Goal: Task Accomplishment & Management: Complete application form

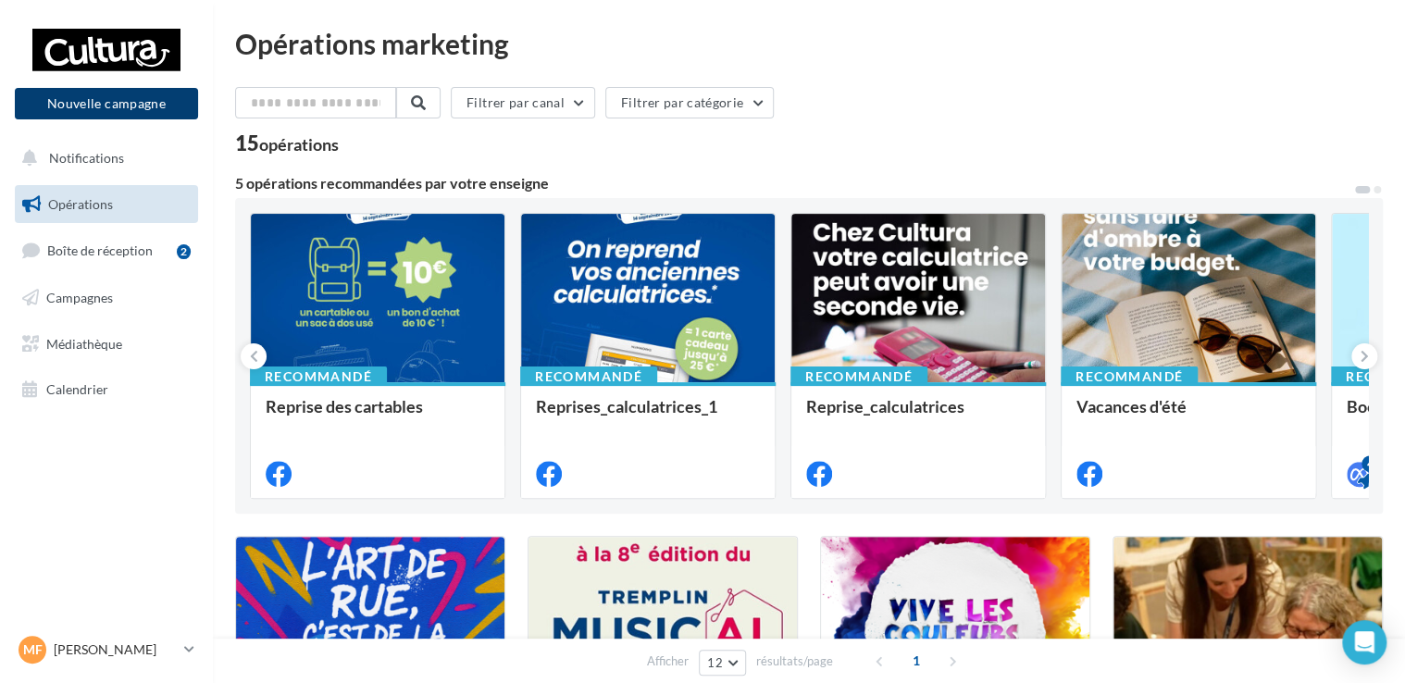
click at [98, 98] on button "Nouvelle campagne" at bounding box center [106, 103] width 183 height 31
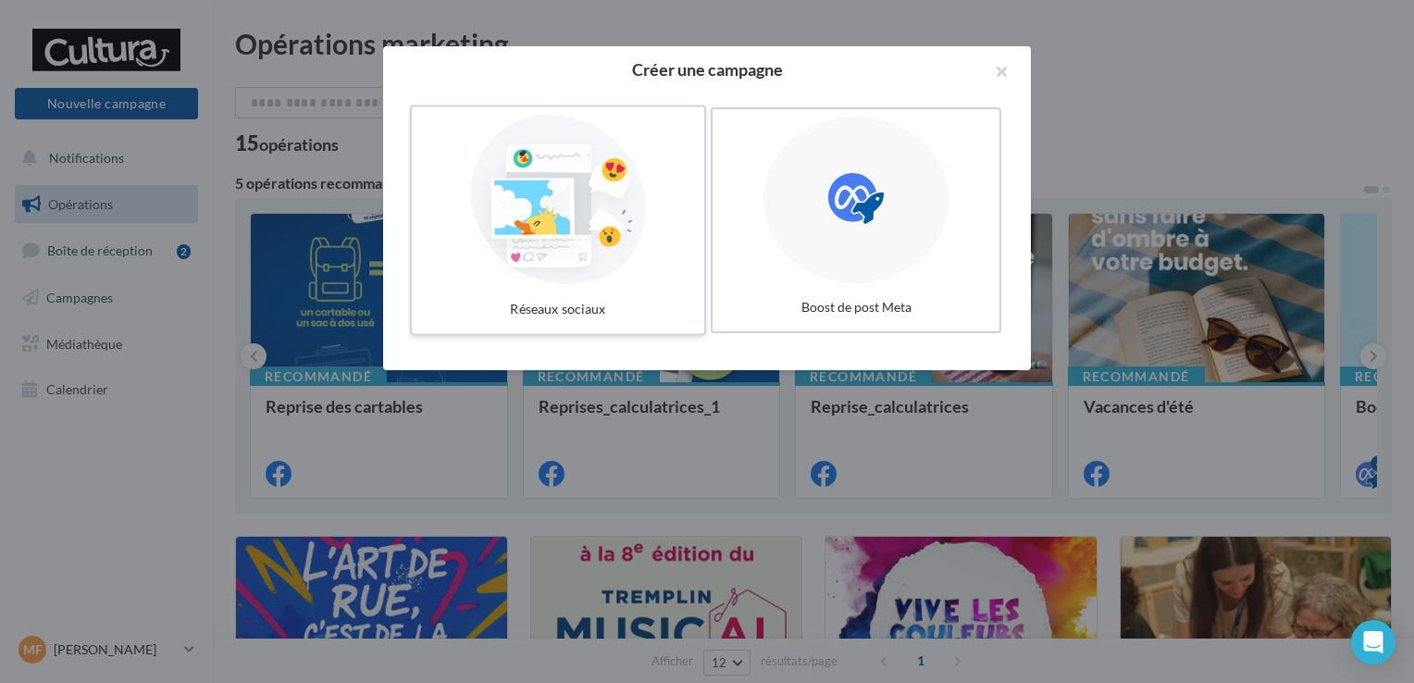
click at [599, 220] on div at bounding box center [558, 200] width 278 height 170
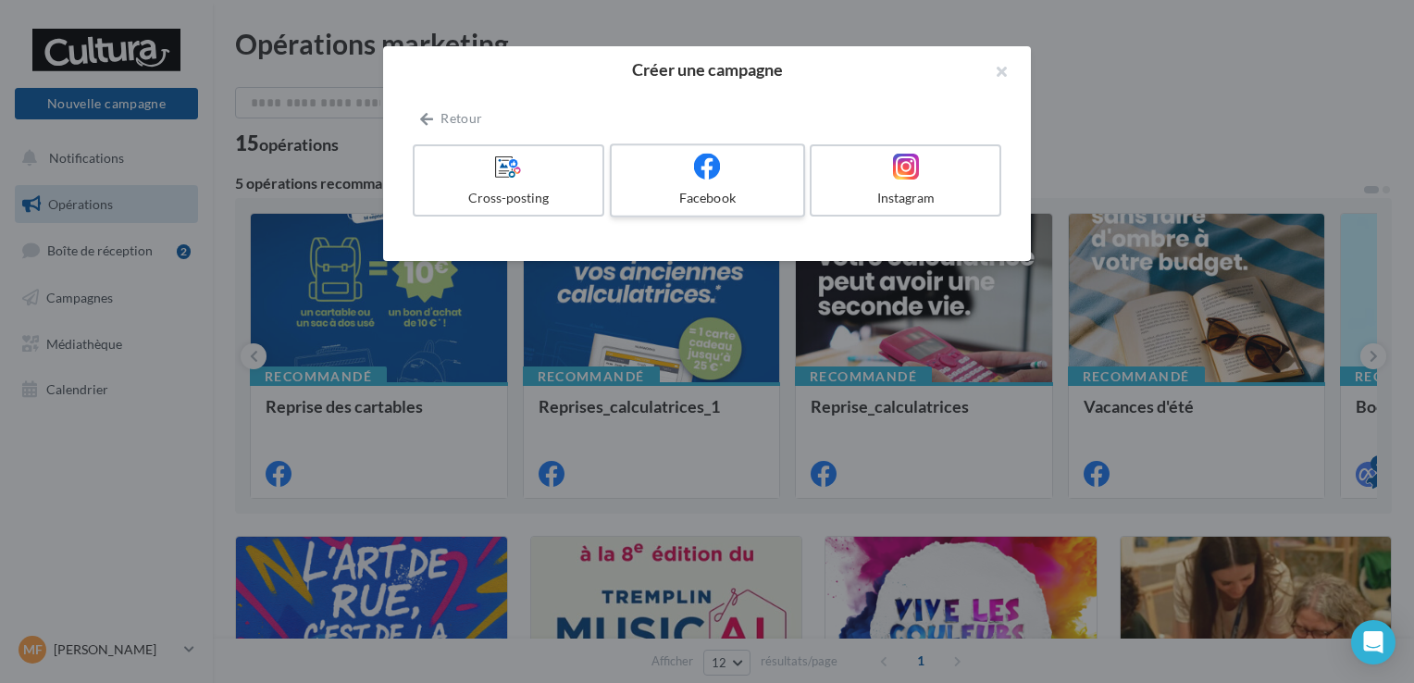
click at [673, 201] on div "Facebook" at bounding box center [707, 198] width 176 height 19
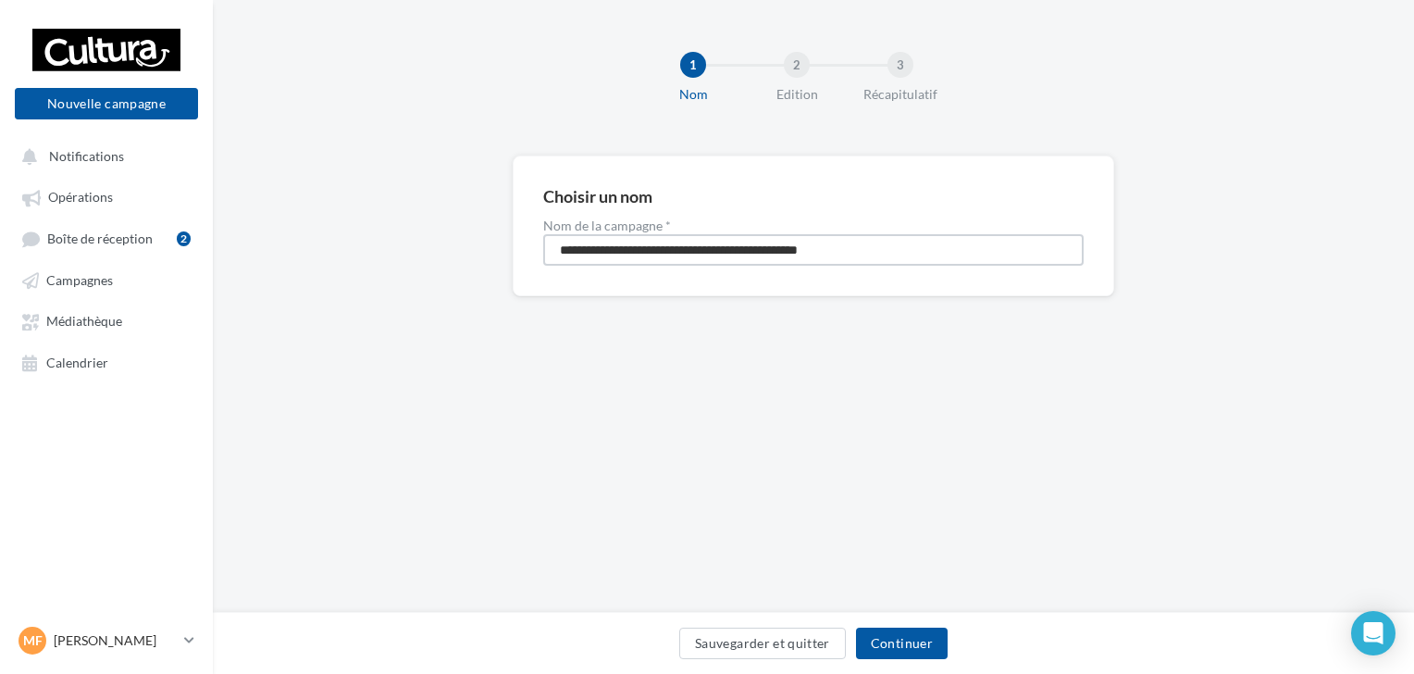
click at [725, 256] on input "**********" at bounding box center [813, 249] width 540 height 31
type input "*"
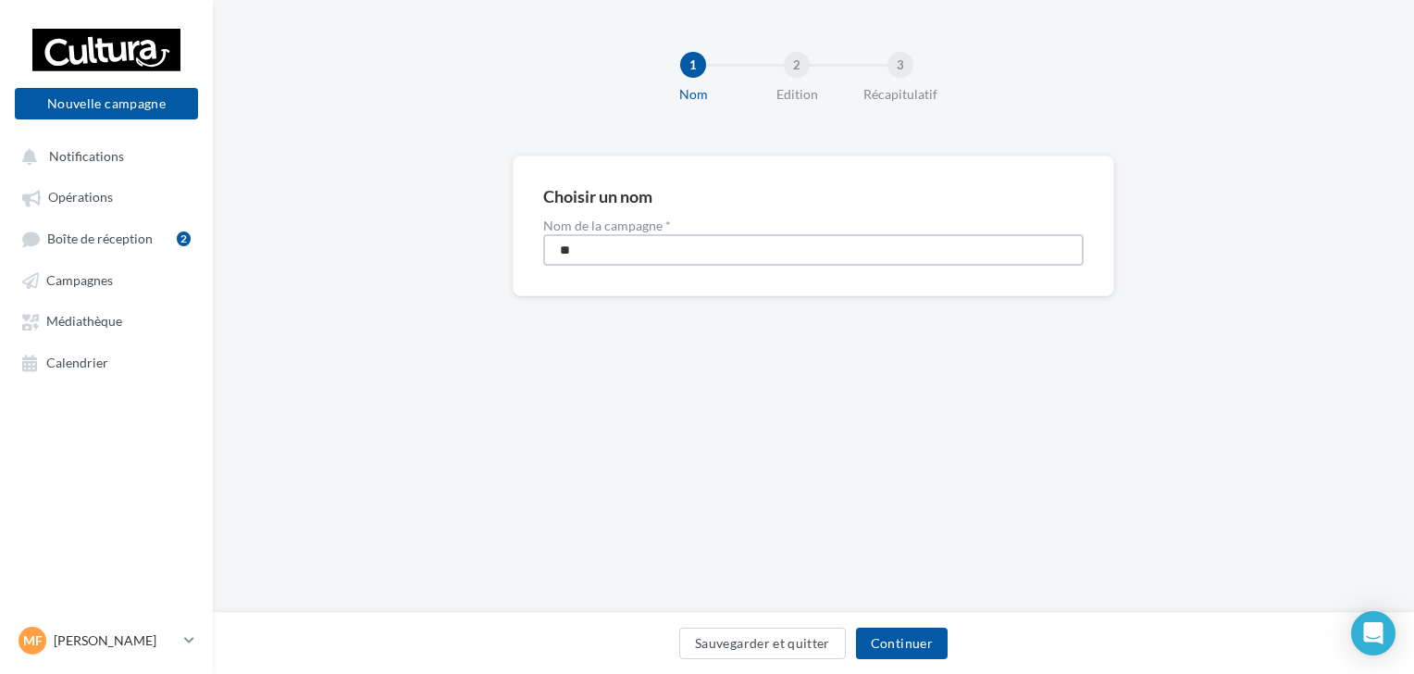
type input "*"
type input "**********"
click at [902, 624] on div "Sauvegarder et quitter Continuer" at bounding box center [813, 643] width 1201 height 62
click at [881, 638] on button "Continuer" at bounding box center [902, 642] width 92 height 31
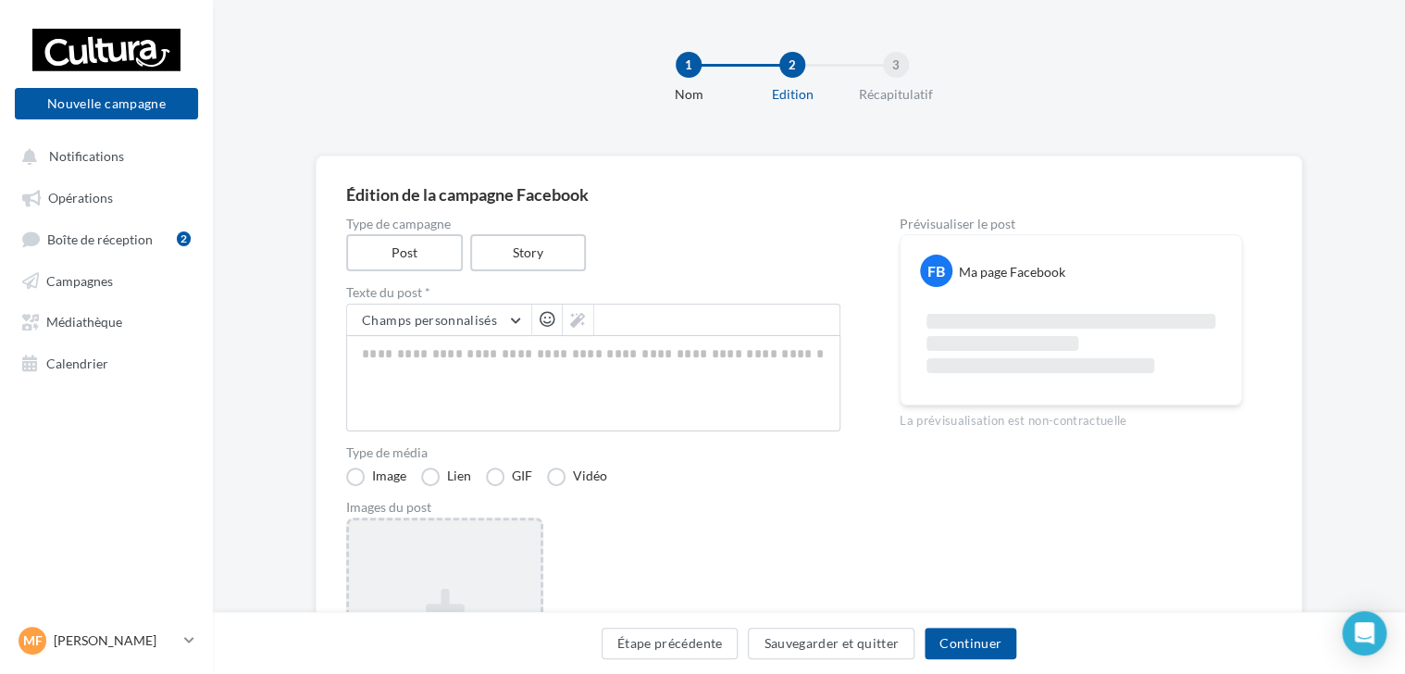
click at [500, 530] on div "Ajouter une image Format: png, jpg" at bounding box center [444, 637] width 197 height 241
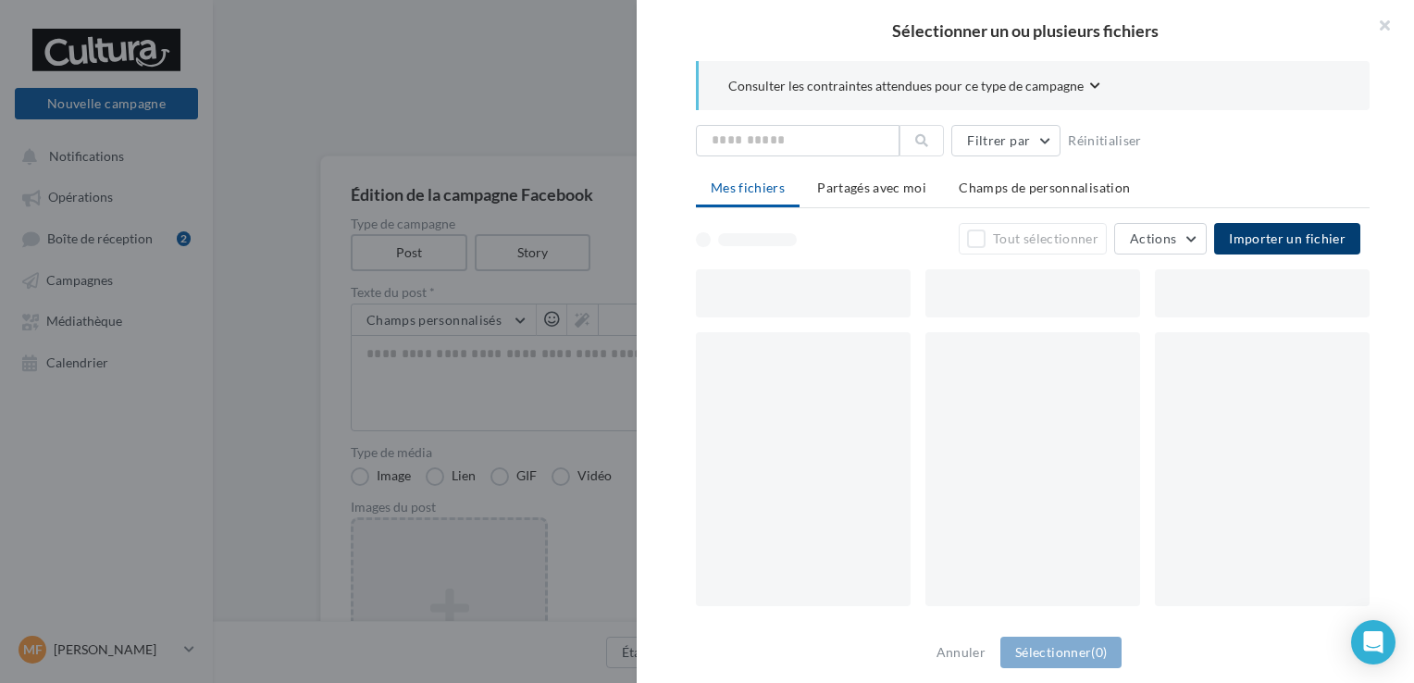
click at [1267, 239] on span "Importer un fichier" at bounding box center [1287, 238] width 117 height 16
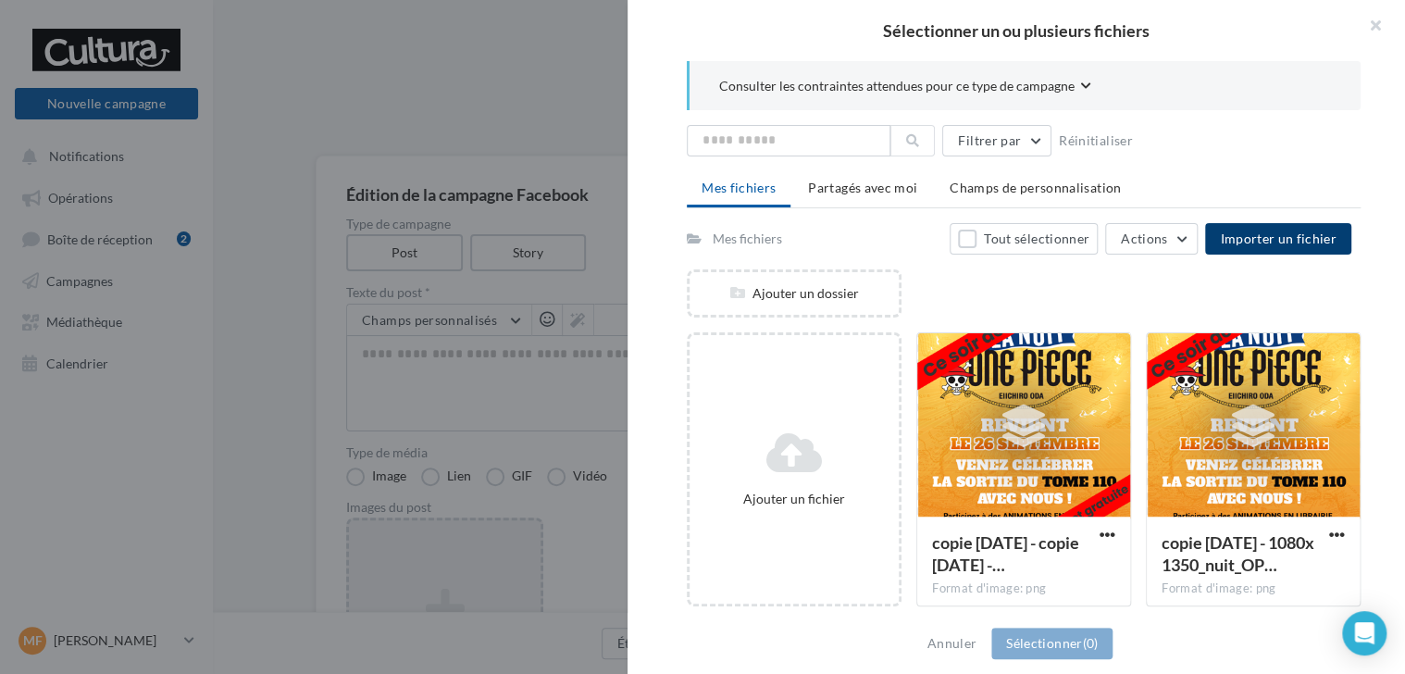
click at [1247, 246] on button "Importer un fichier" at bounding box center [1278, 238] width 146 height 31
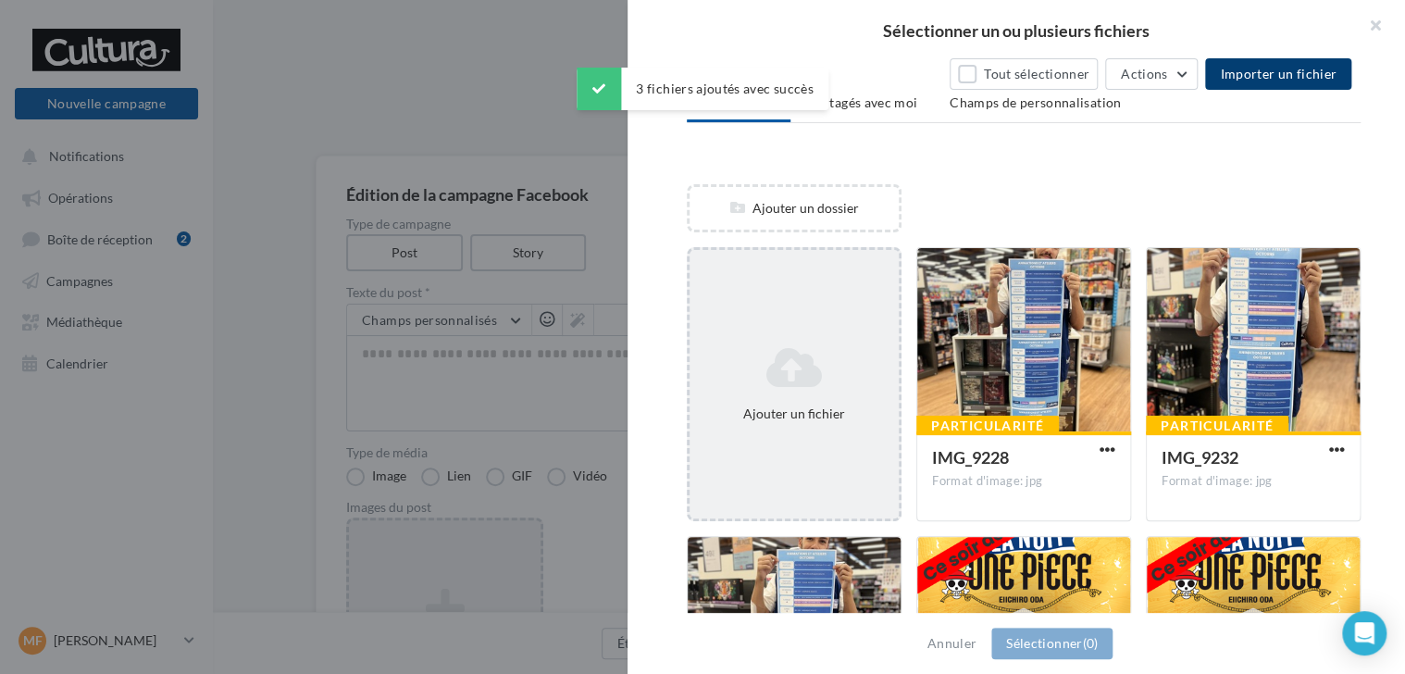
scroll to position [185, 0]
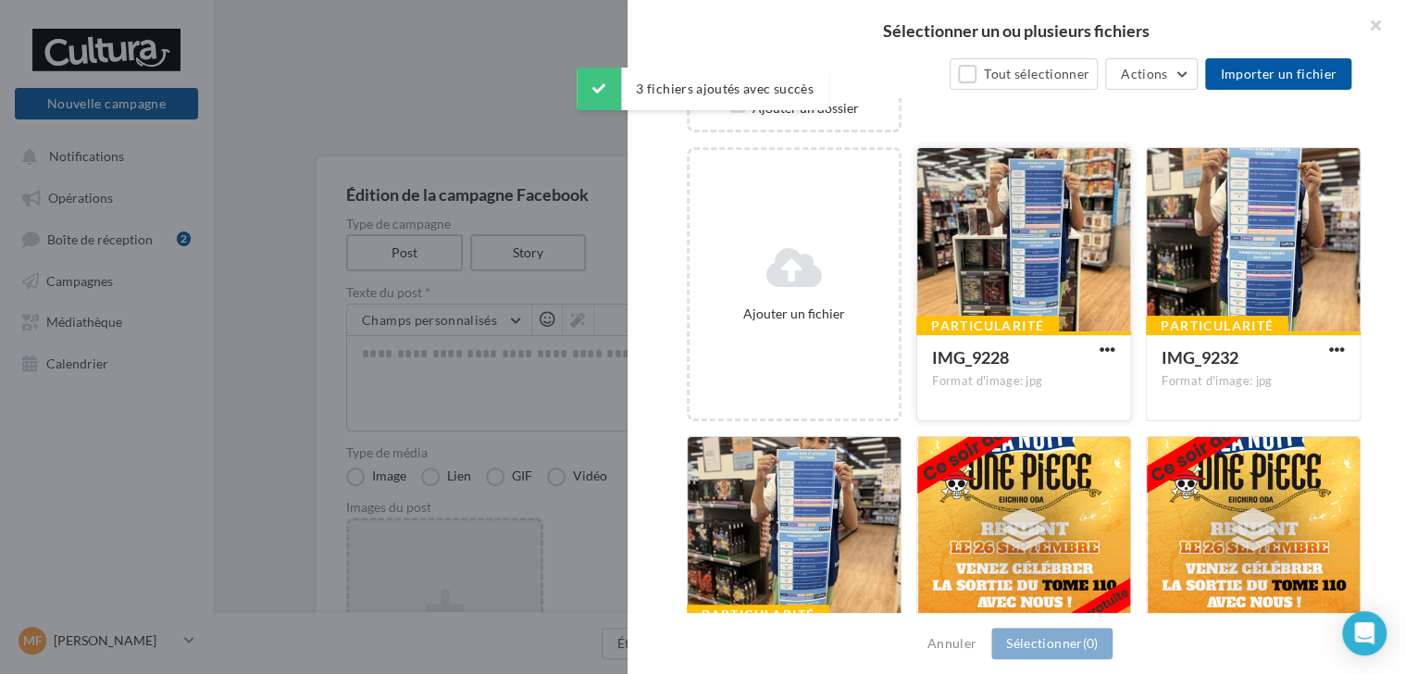
click at [980, 298] on div at bounding box center [1023, 240] width 213 height 185
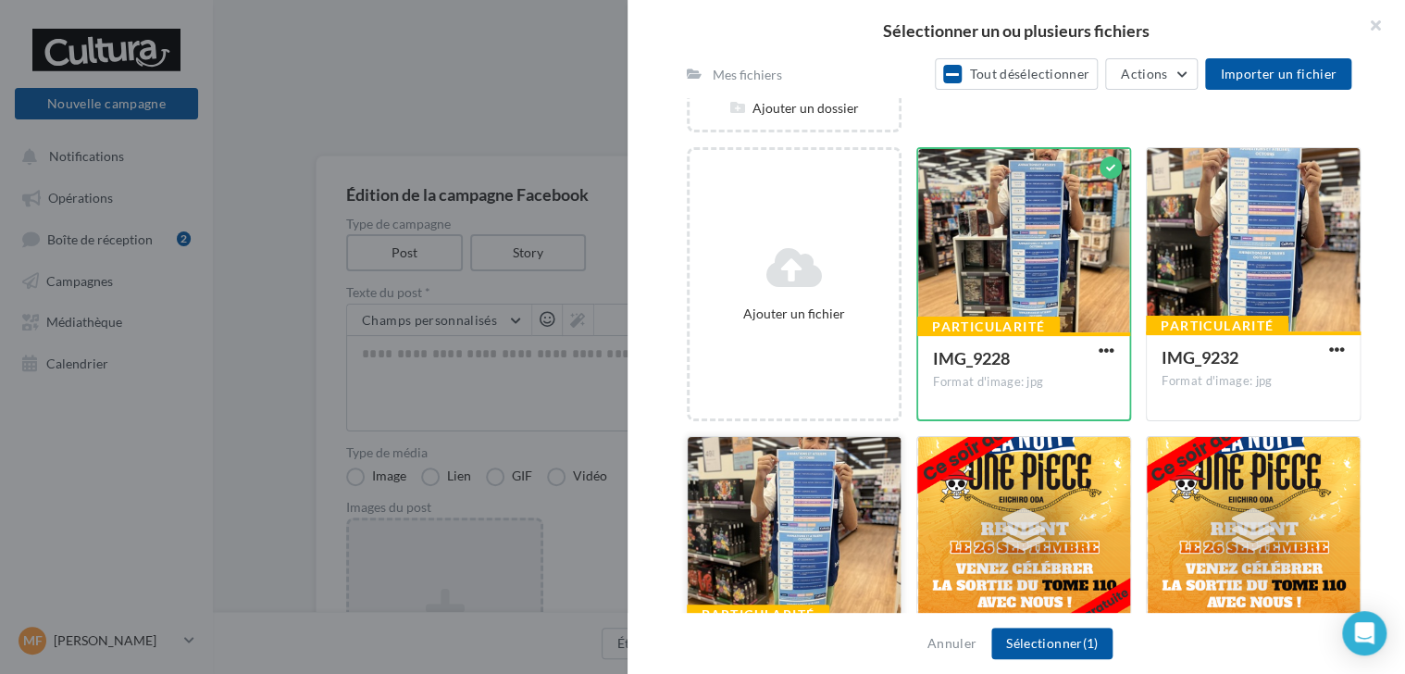
click at [793, 514] on div at bounding box center [794, 529] width 213 height 185
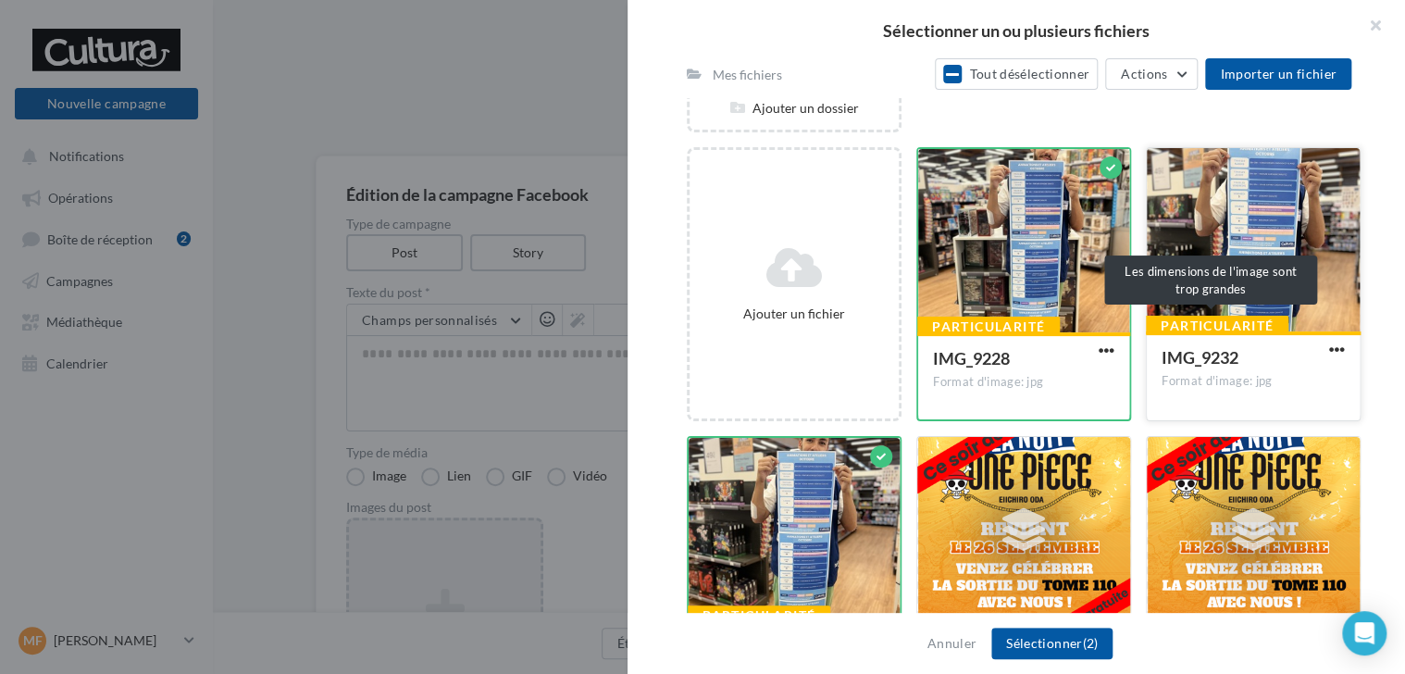
click at [1181, 316] on div "Particularité" at bounding box center [1217, 326] width 143 height 20
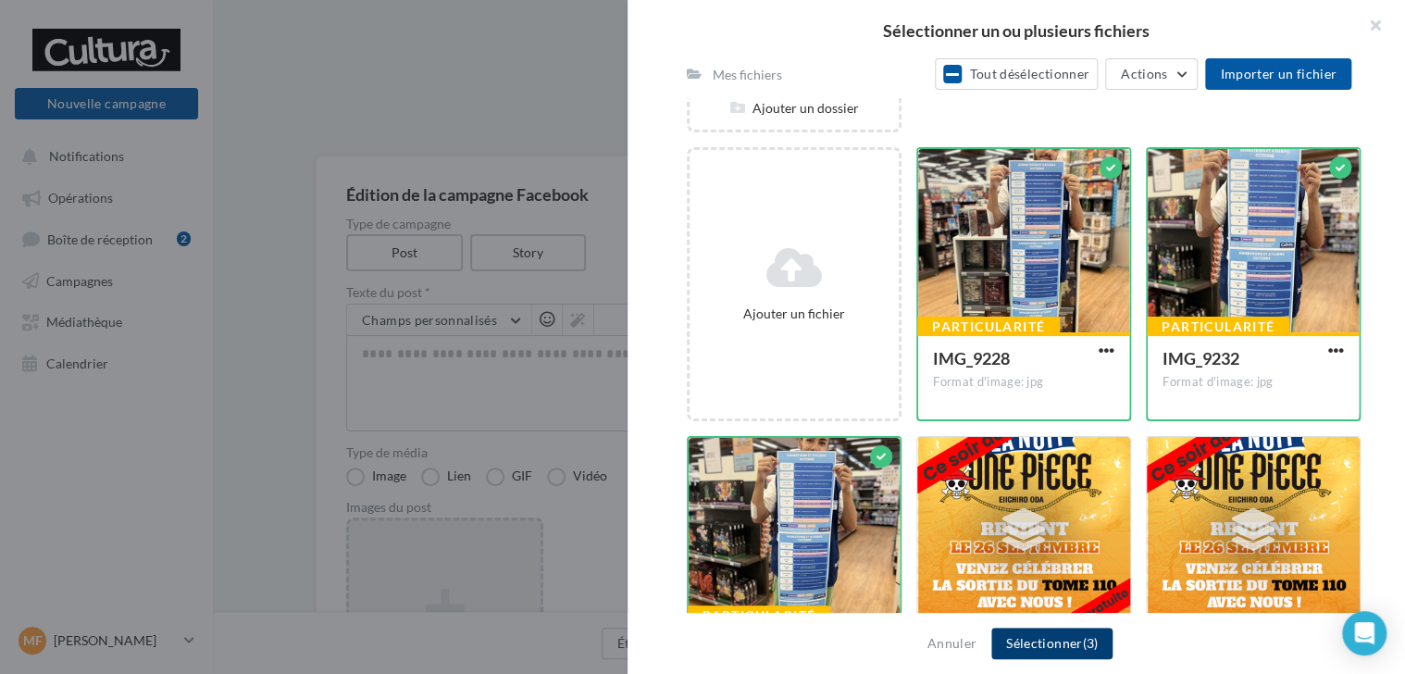
click at [1051, 646] on button "Sélectionner (3)" at bounding box center [1051, 642] width 121 height 31
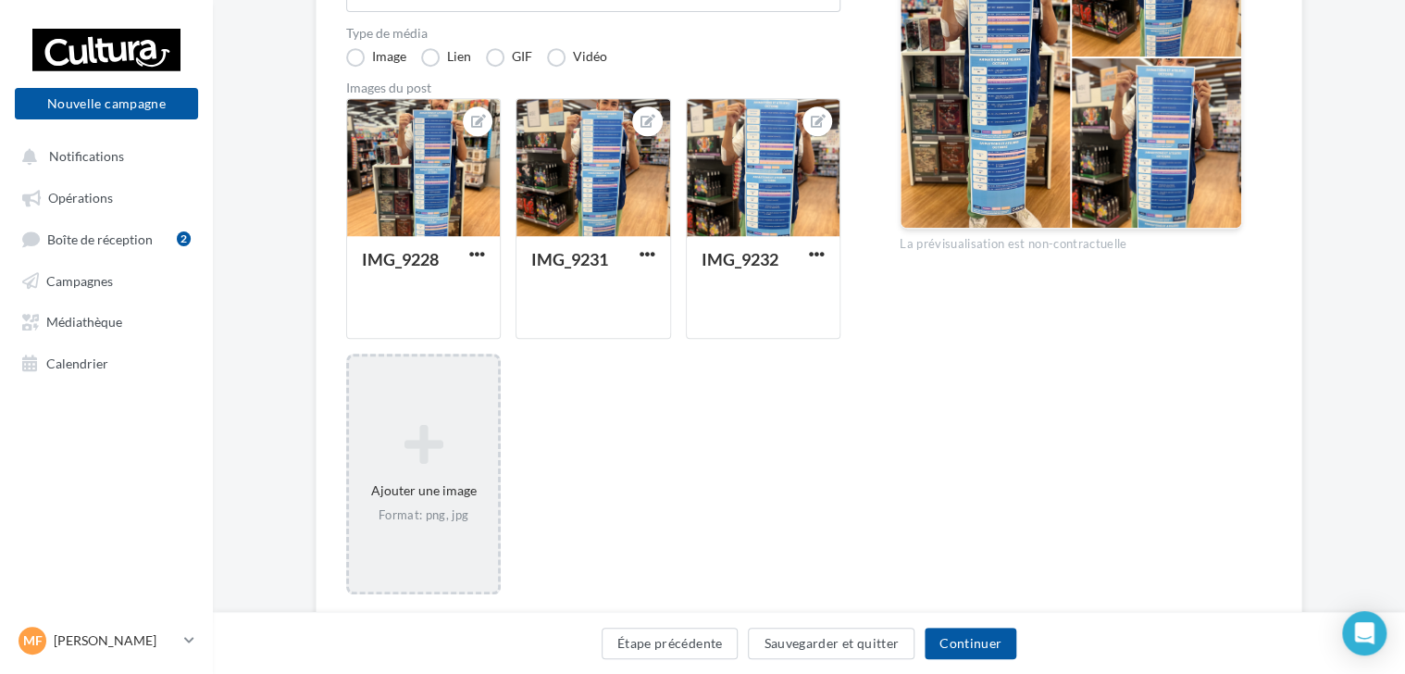
scroll to position [463, 0]
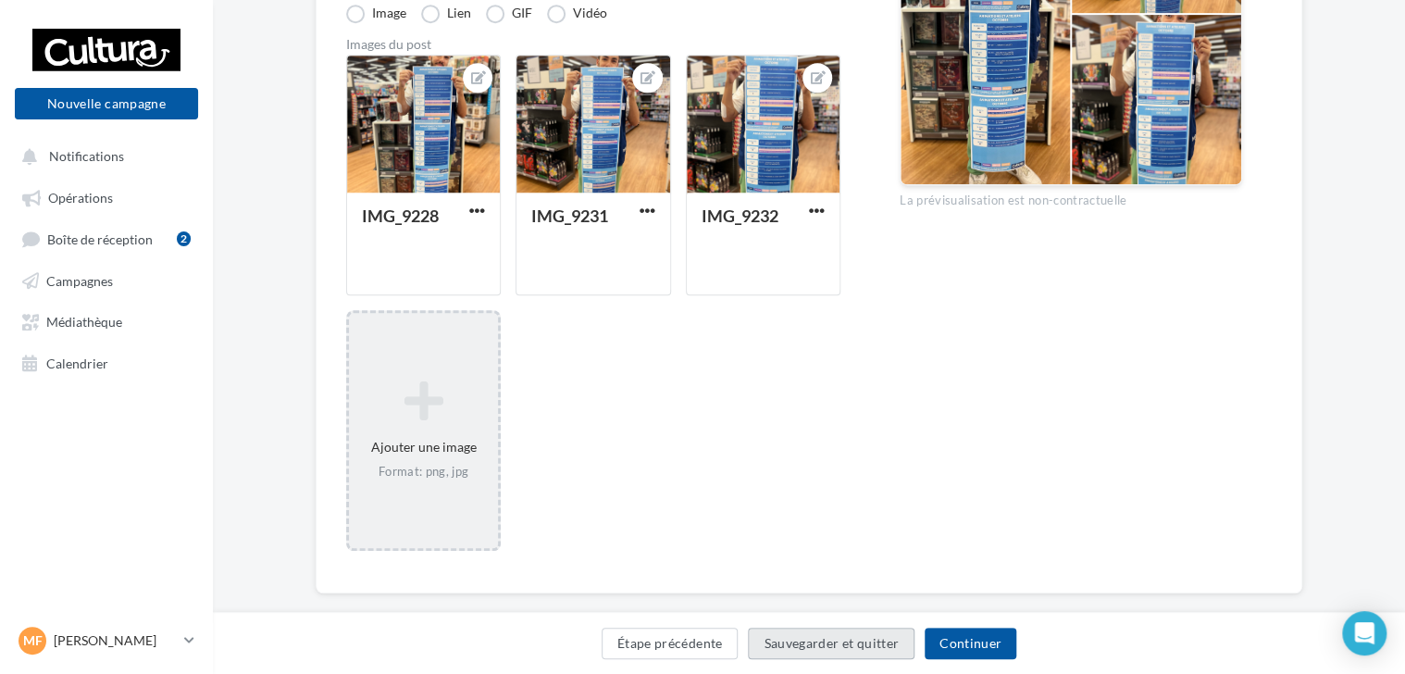
click at [870, 643] on button "Sauvegarder et quitter" at bounding box center [831, 642] width 167 height 31
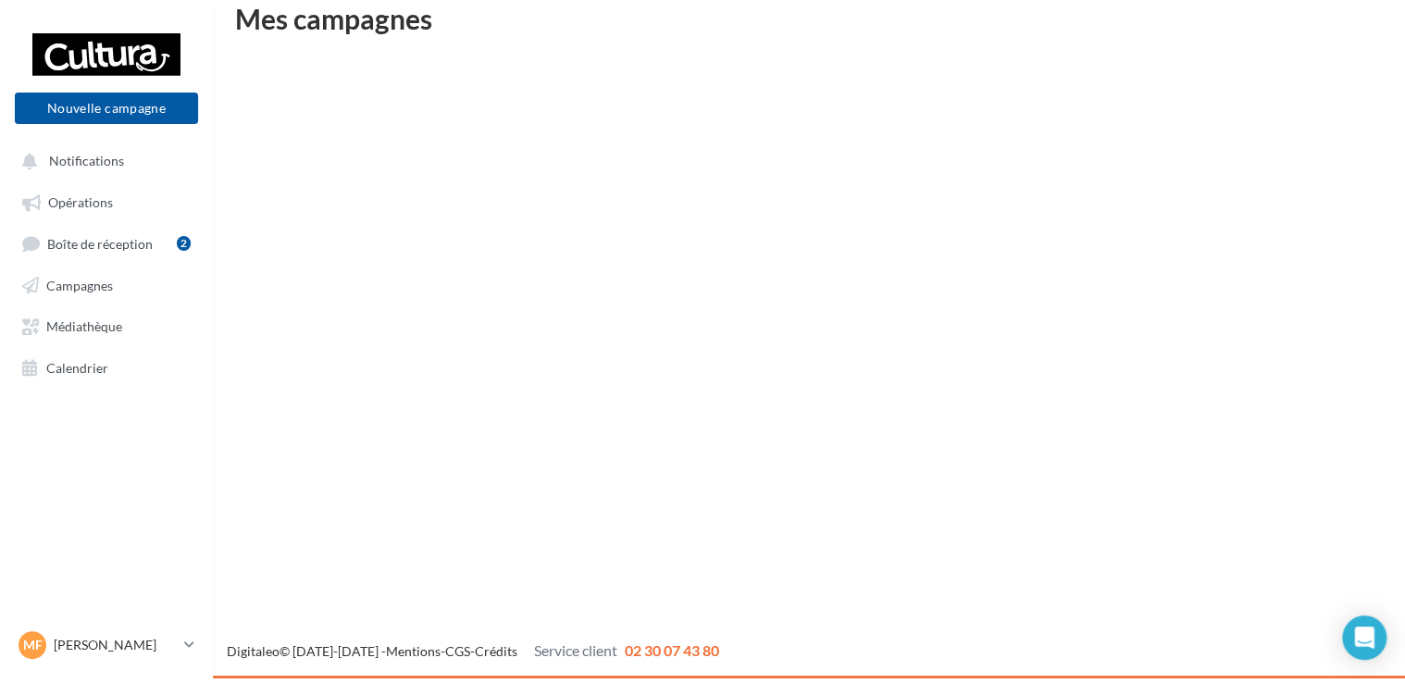
scroll to position [30, 0]
